Goal: Check status: Check status

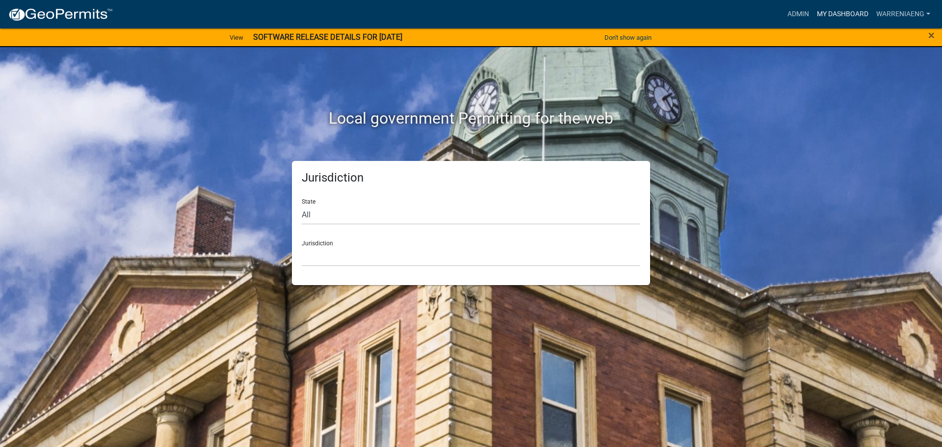
click at [830, 21] on link "My Dashboard" at bounding box center [842, 14] width 59 height 19
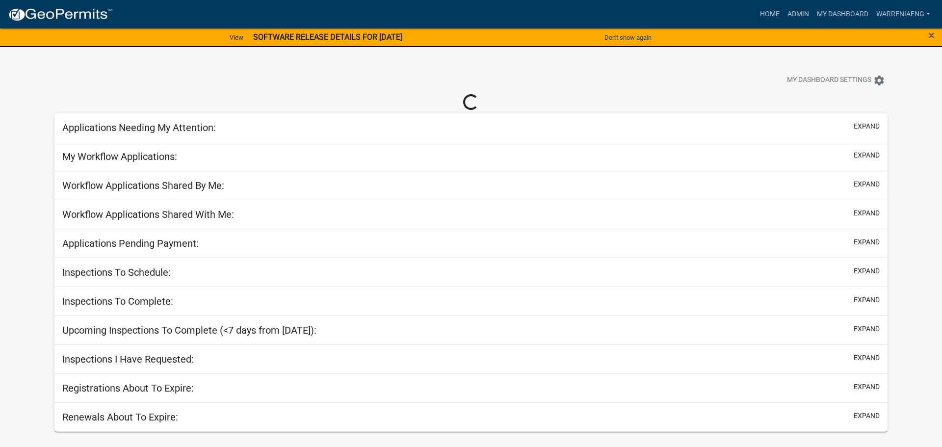
select select "3: 100"
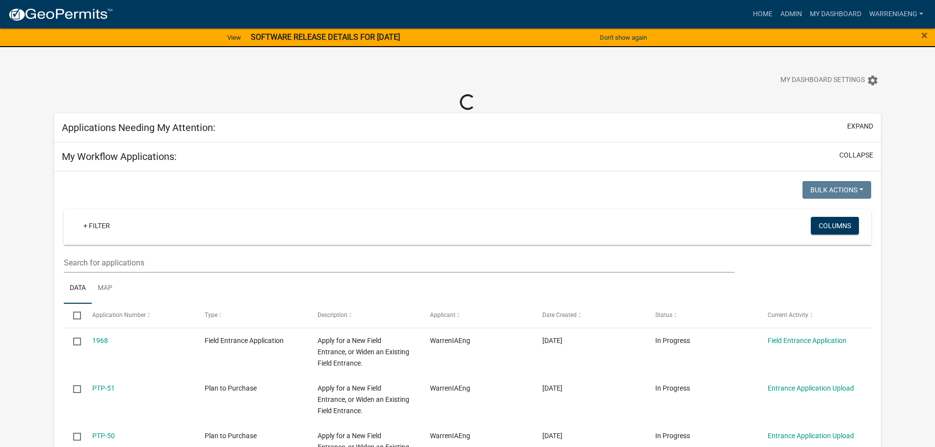
select select "2: 50"
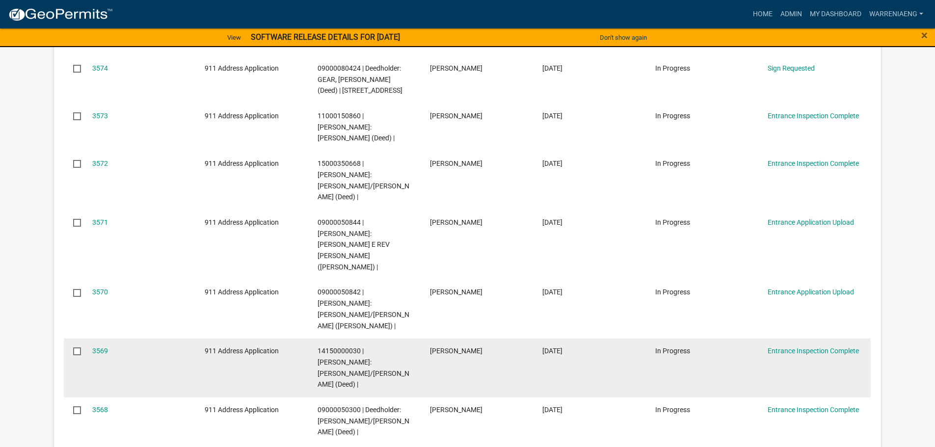
scroll to position [785, 0]
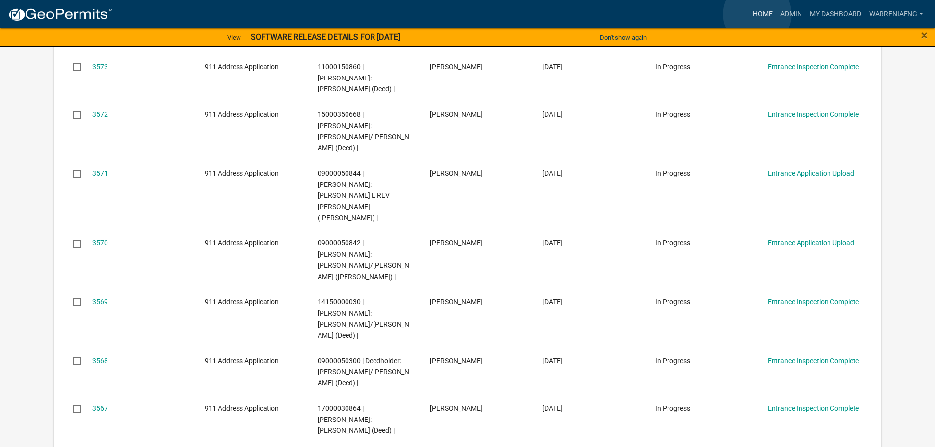
click at [757, 14] on link "Home" at bounding box center [762, 14] width 27 height 19
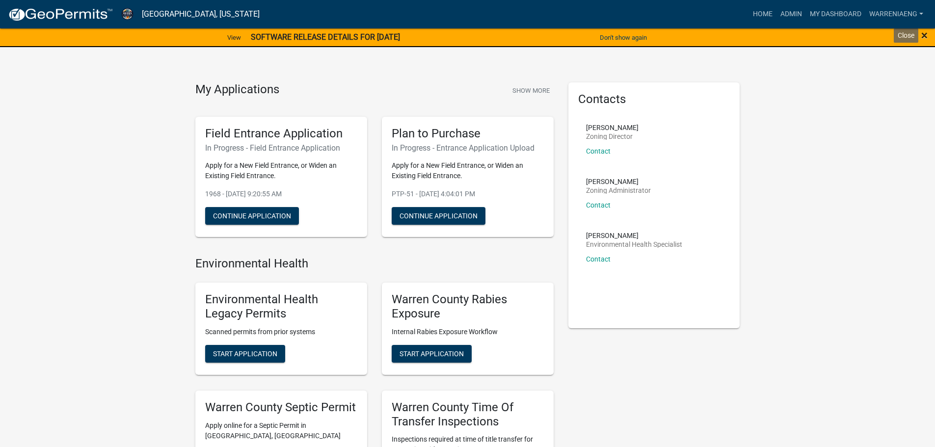
click at [925, 35] on span "×" at bounding box center [924, 35] width 6 height 14
